Goal: Information Seeking & Learning: Learn about a topic

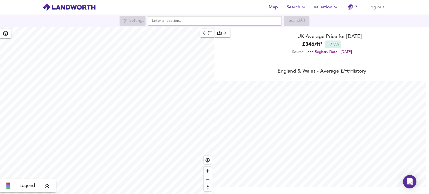
scroll to position [194, 429]
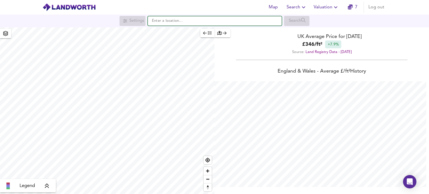
click at [155, 21] on input "text" at bounding box center [215, 20] width 134 height 9
paste input "NE63 9EY"
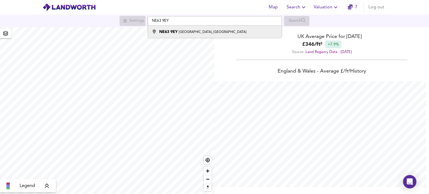
click at [190, 30] on small "Castle Terrace, Ashington" at bounding box center [213, 31] width 68 height 3
type input "Castle Terrace, Ashington NE63 9EY"
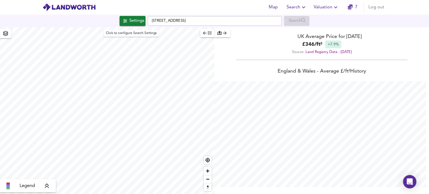
click at [134, 22] on div "Settings" at bounding box center [136, 20] width 15 height 7
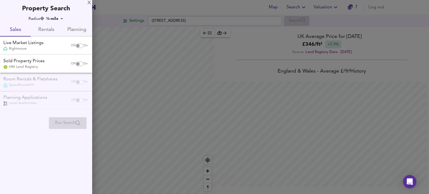
click at [80, 64] on input "checkbox" at bounding box center [77, 64] width 13 height 4
checkbox input "true"
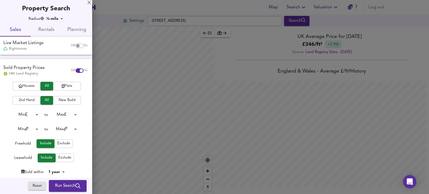
checkbox input "false"
checkbox input "true"
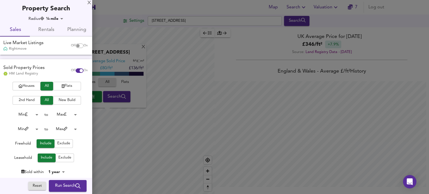
click at [59, 87] on span "Flats" at bounding box center [67, 86] width 22 height 6
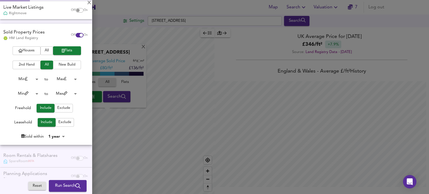
click at [63, 108] on span "Exclude" at bounding box center [63, 108] width 13 height 6
click at [61, 137] on body "Map Search Valuation 7 Log out Settings Castle Terrace, Ashington NE63 9EY Sear…" at bounding box center [214, 97] width 429 height 194
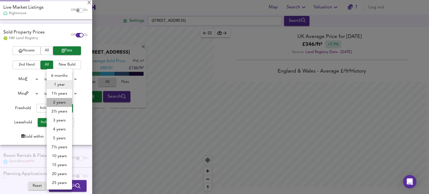
click at [60, 102] on li "2 years" at bounding box center [59, 102] width 25 height 9
type input "24"
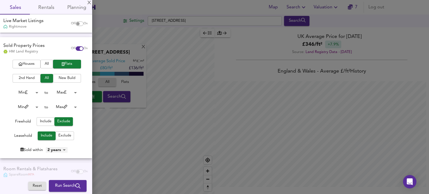
scroll to position [0, 0]
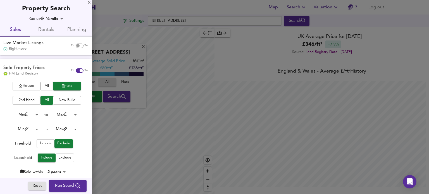
click at [61, 183] on span "Run Search" at bounding box center [67, 185] width 25 height 7
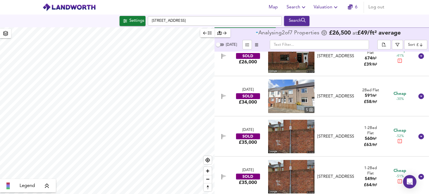
scroll to position [139, 0]
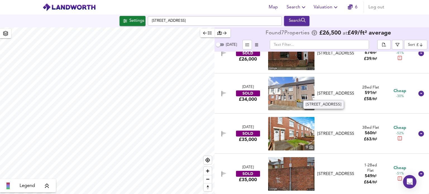
click at [329, 91] on div "[STREET_ADDRESS]" at bounding box center [335, 94] width 37 height 6
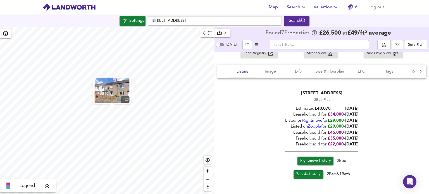
scroll to position [213, 0]
click at [305, 155] on div "Rightmove History 2 Bed Zoopla History 2 Bed & 1 Bath" at bounding box center [321, 166] width 73 height 27
click at [308, 159] on span "Rightmove History" at bounding box center [315, 160] width 30 height 6
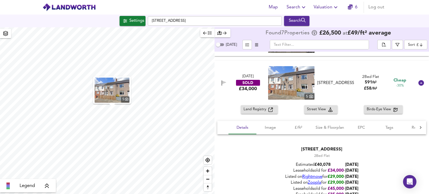
scroll to position [157, 0]
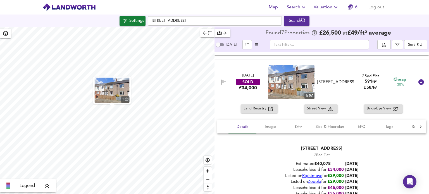
click at [261, 109] on span "Land Registry" at bounding box center [255, 108] width 25 height 6
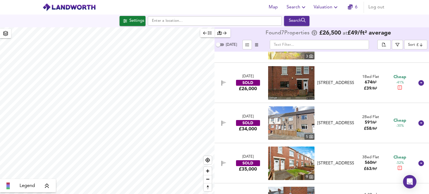
scroll to position [136, 0]
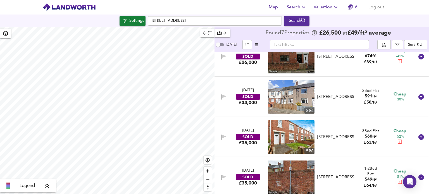
checkbox input "false"
checkbox input "true"
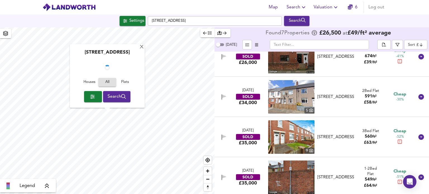
scroll to position [139, 0]
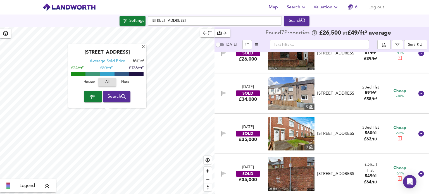
click at [288, 170] on img at bounding box center [291, 173] width 46 height 33
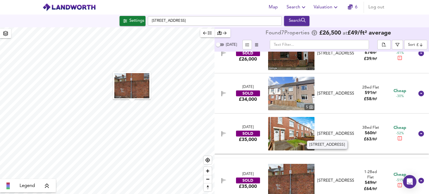
click at [338, 131] on div "[STREET_ADDRESS]" at bounding box center [335, 134] width 37 height 6
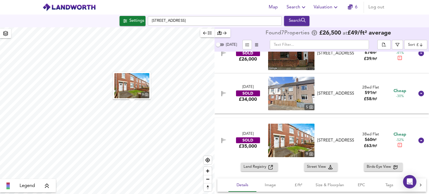
click at [286, 137] on img at bounding box center [291, 140] width 46 height 33
click at [327, 91] on div "[STREET_ADDRESS]" at bounding box center [335, 94] width 37 height 6
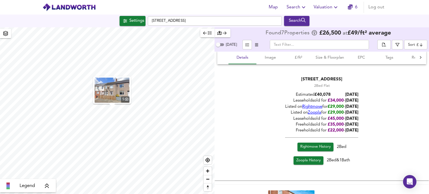
scroll to position [226, 0]
click at [297, 158] on span "Zoopla History" at bounding box center [308, 161] width 24 height 6
